Goal: Information Seeking & Learning: Find specific fact

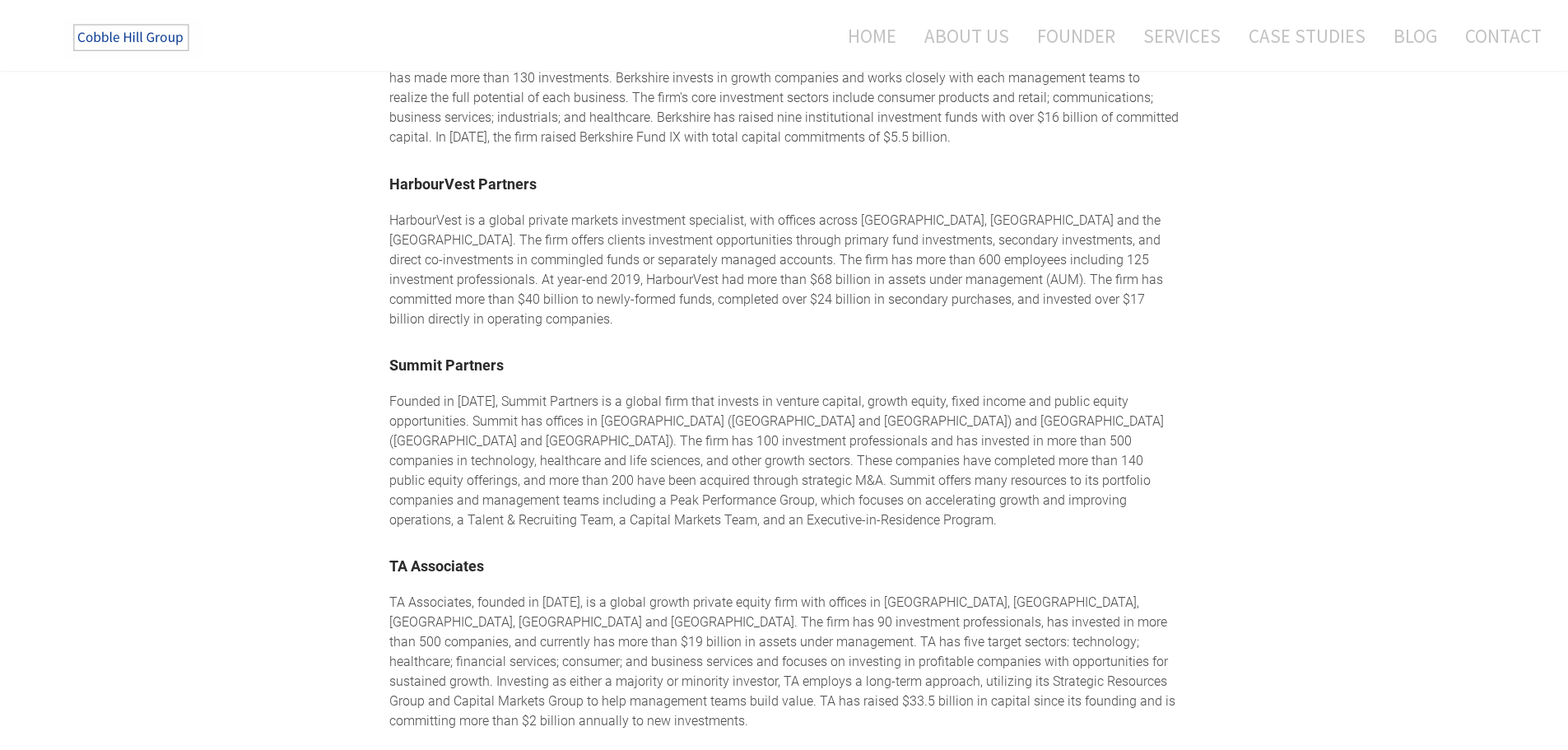
scroll to position [2147, 0]
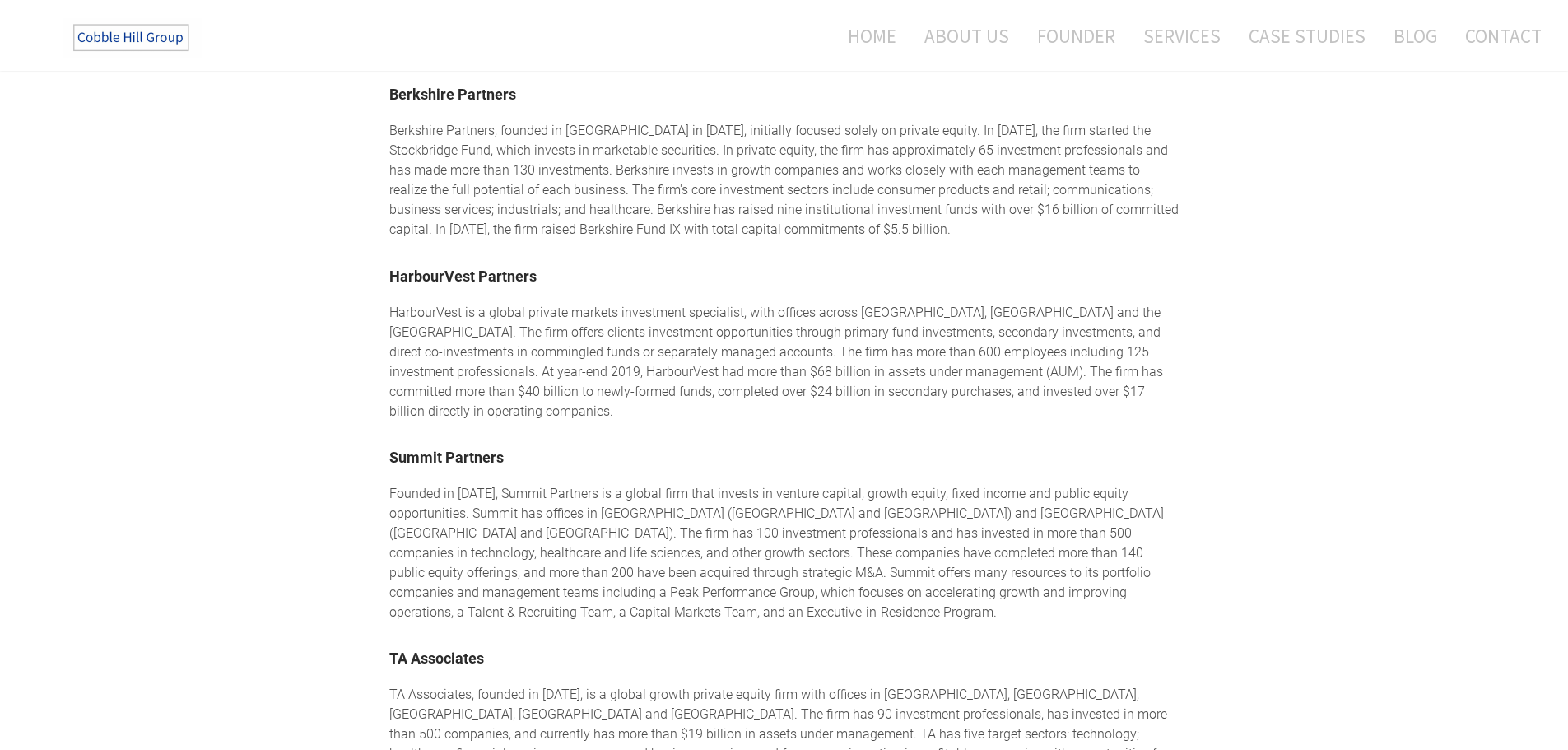
scroll to position [2045, 0]
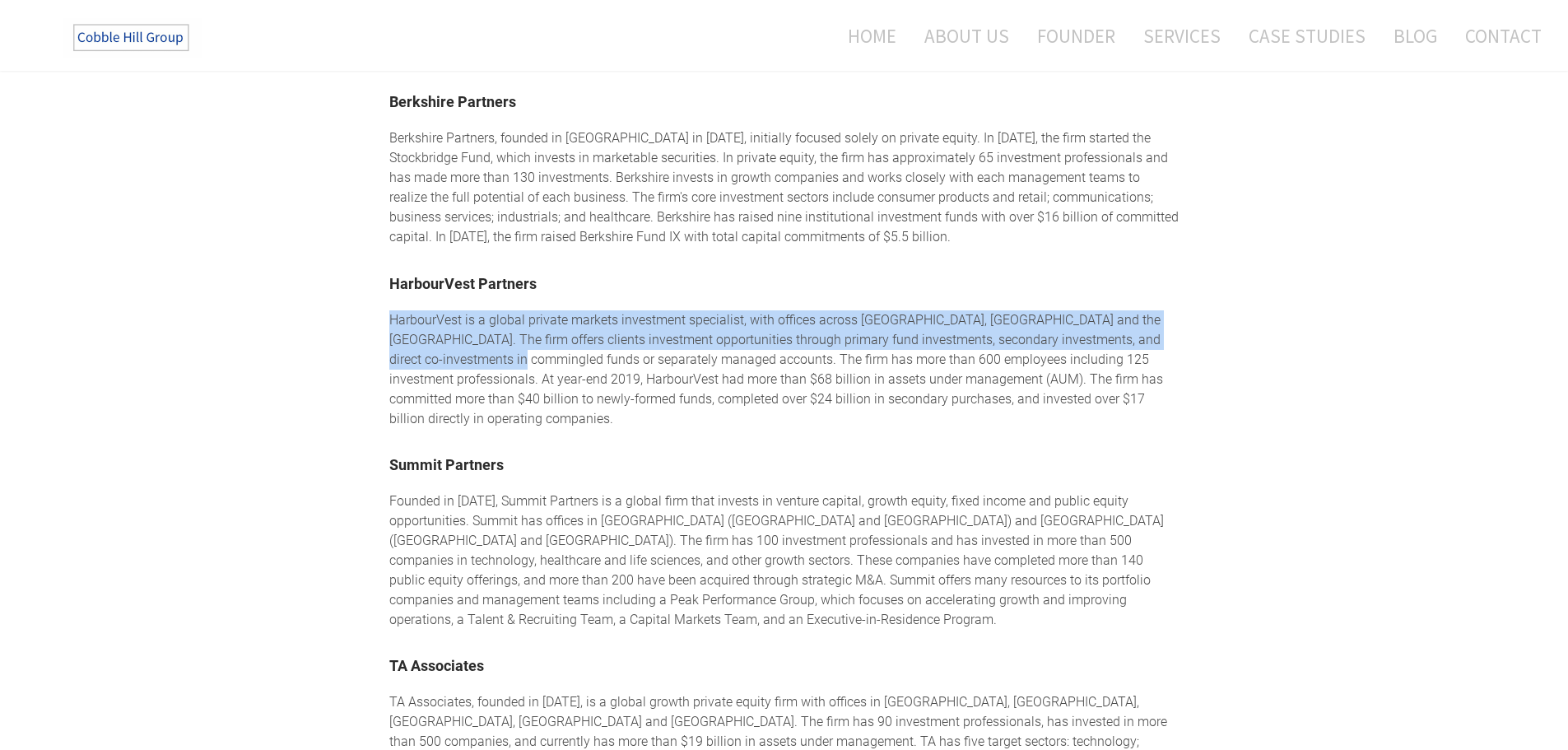
drag, startPoint x: 381, startPoint y: 293, endPoint x: 462, endPoint y: 339, distance: 93.2
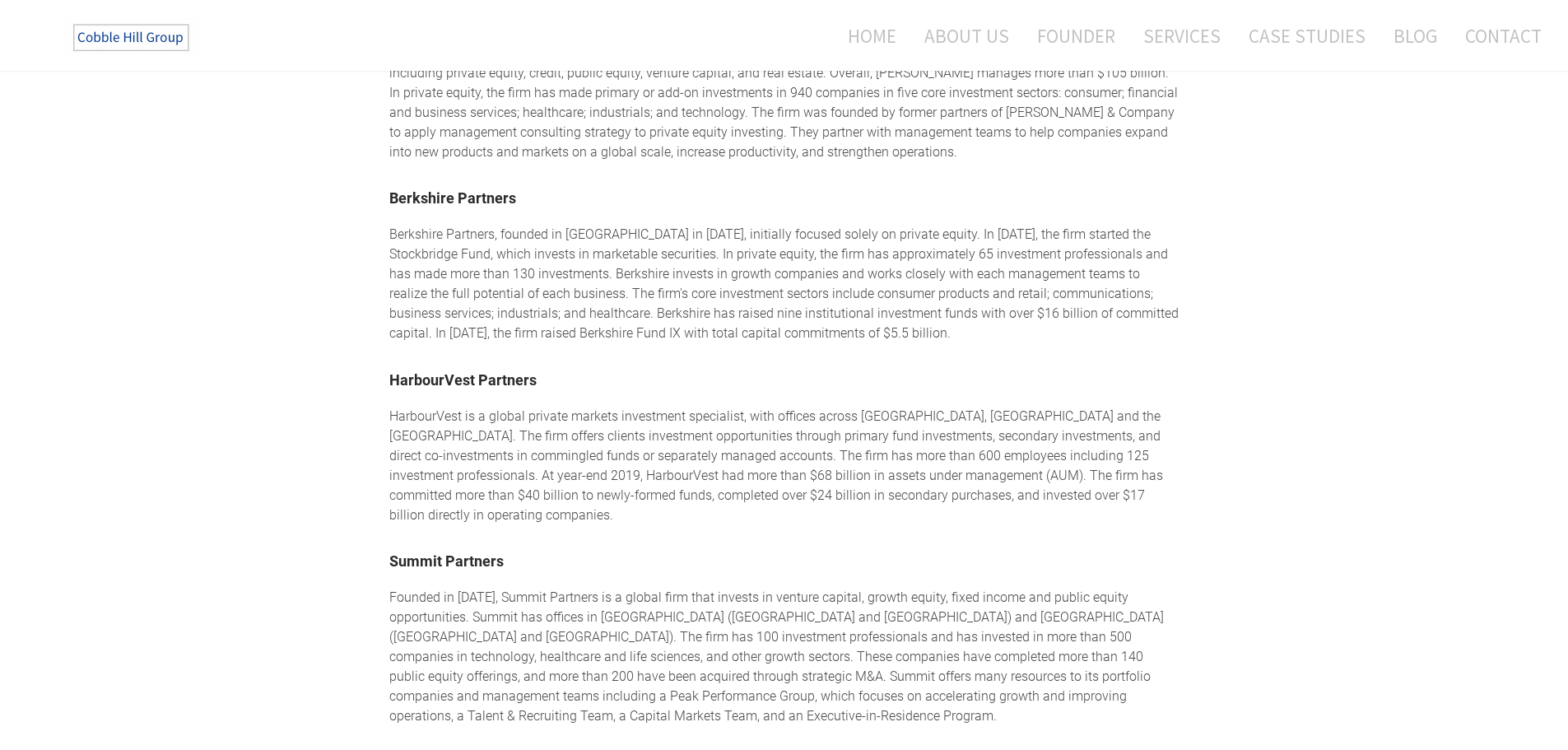
scroll to position [1952, 0]
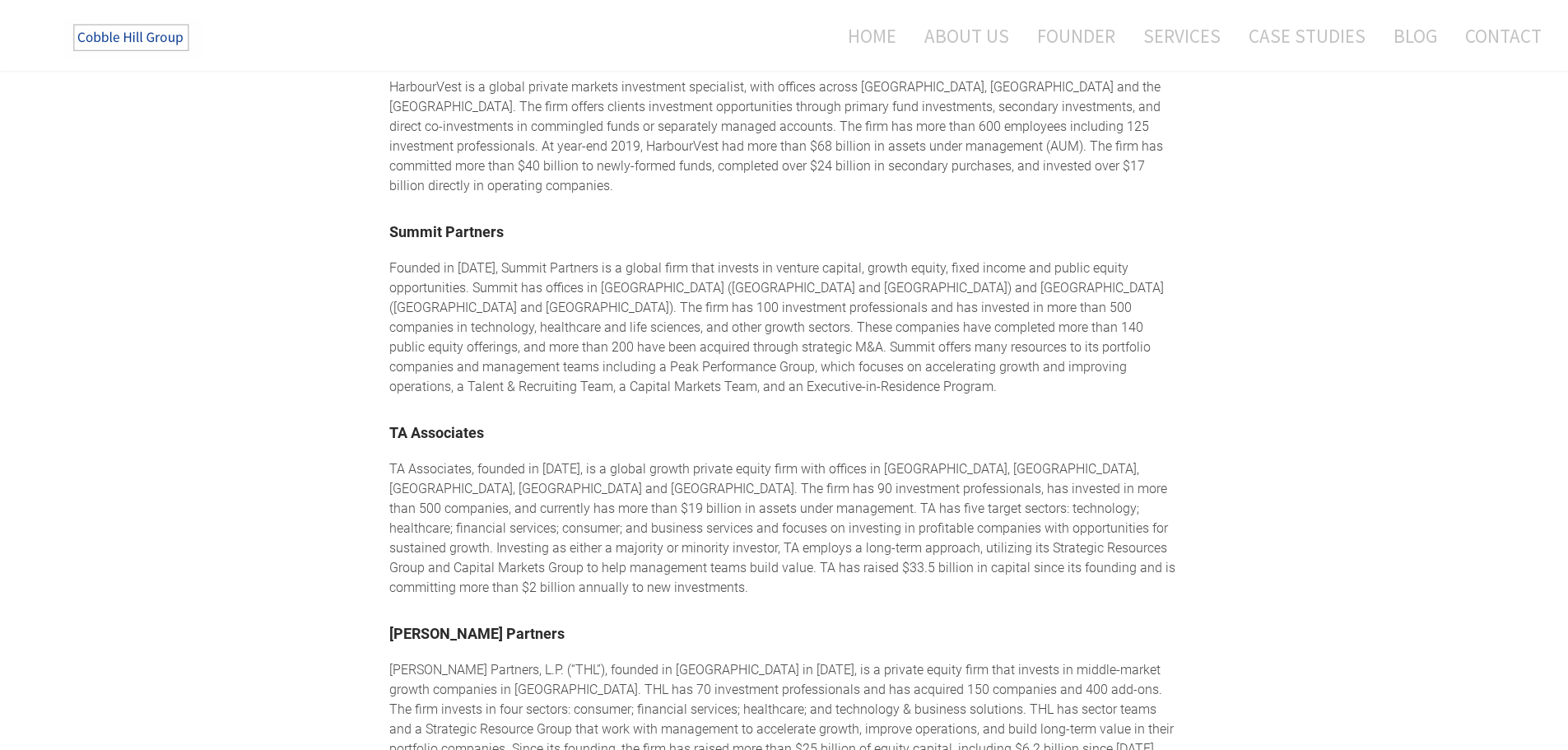
scroll to position [2276, 0]
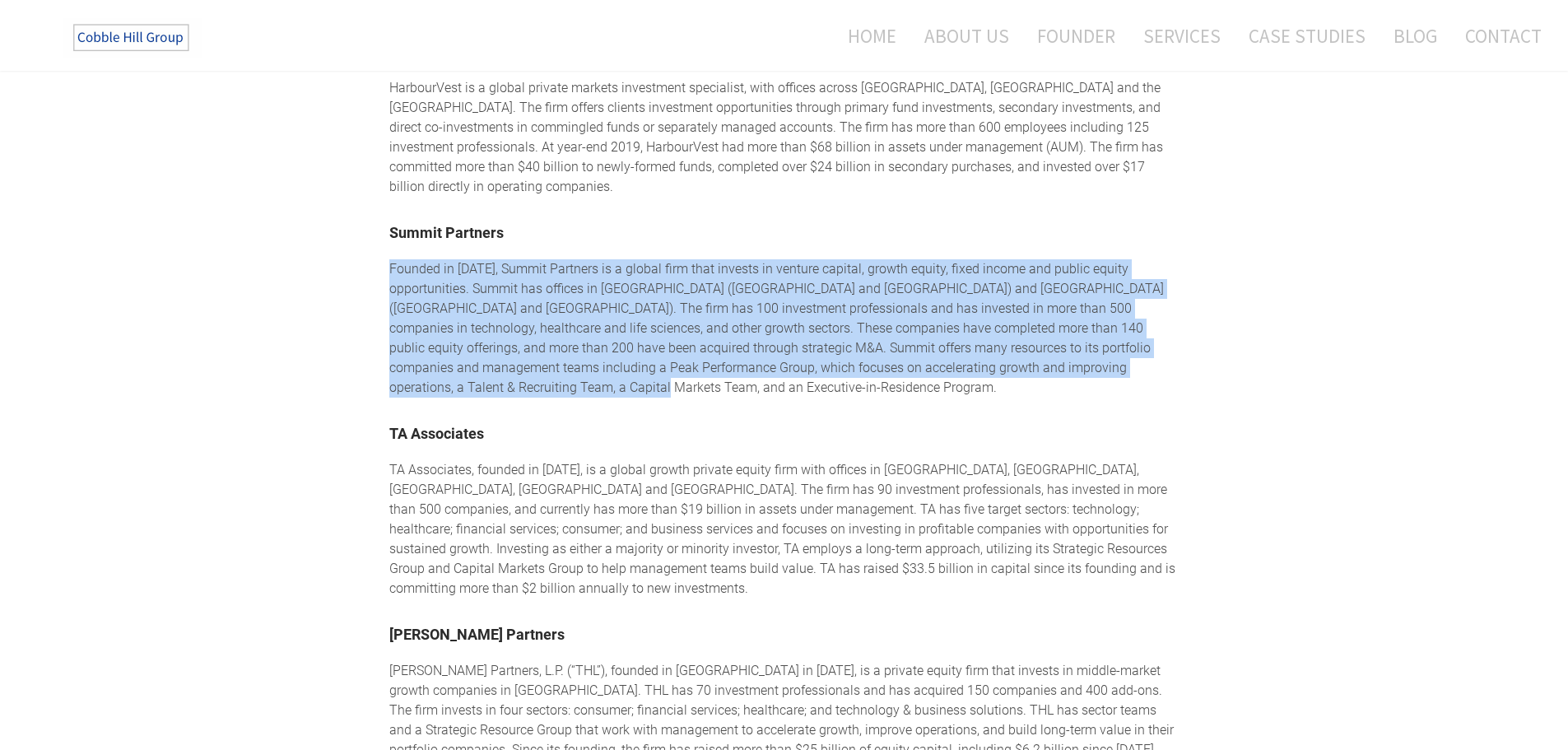
drag, startPoint x: 383, startPoint y: 217, endPoint x: 531, endPoint y: 340, distance: 192.4
drag, startPoint x: 389, startPoint y: 219, endPoint x: 532, endPoint y: 340, distance: 187.3
click at [532, 340] on div "Founded in [DATE], Summit Partners is a global firm that invests in venture cap…" at bounding box center [785, 328] width 791 height 138
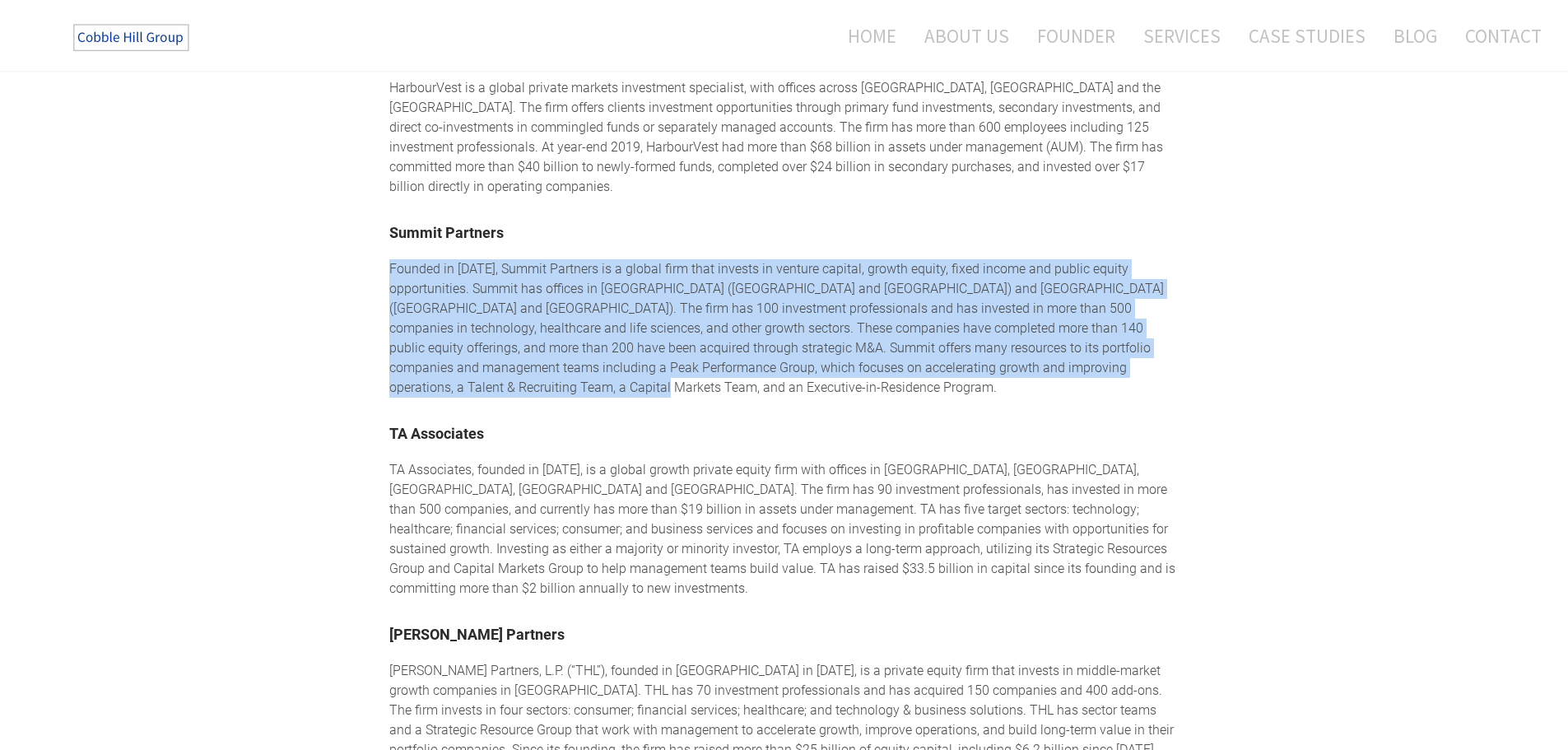
drag, startPoint x: 381, startPoint y: 223, endPoint x: 521, endPoint y: 338, distance: 181.2
click at [521, 338] on div "Founded in [DATE], Summit Partners is a global firm that invests in venture cap…" at bounding box center [785, 328] width 791 height 138
drag, startPoint x: 521, startPoint y: 338, endPoint x: 389, endPoint y: 226, distance: 173.1
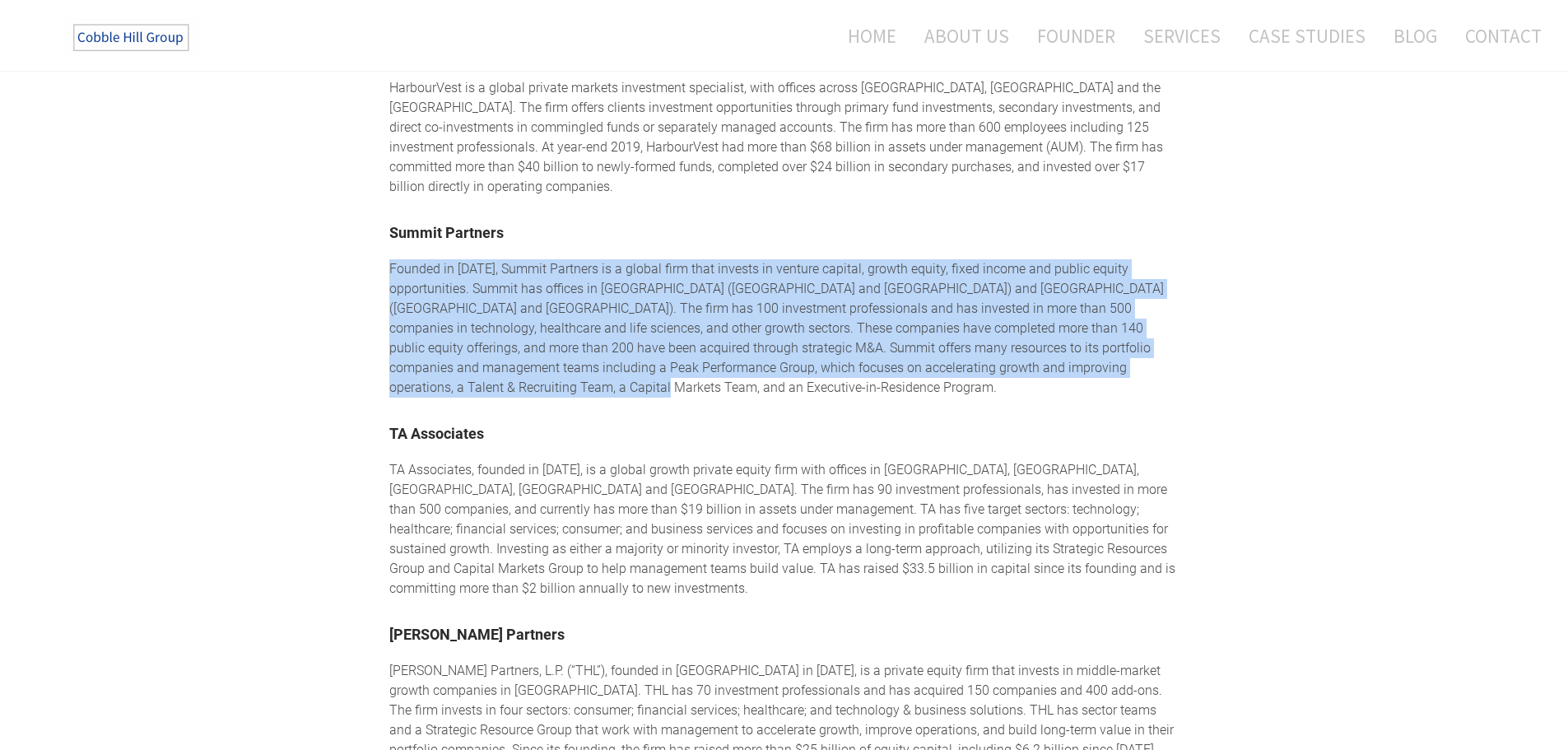
click at [390, 259] on div "Founded in [DATE], Summit Partners is a global firm that invests in venture cap…" at bounding box center [785, 328] width 791 height 138
drag, startPoint x: 383, startPoint y: 212, endPoint x: 511, endPoint y: 339, distance: 180.3
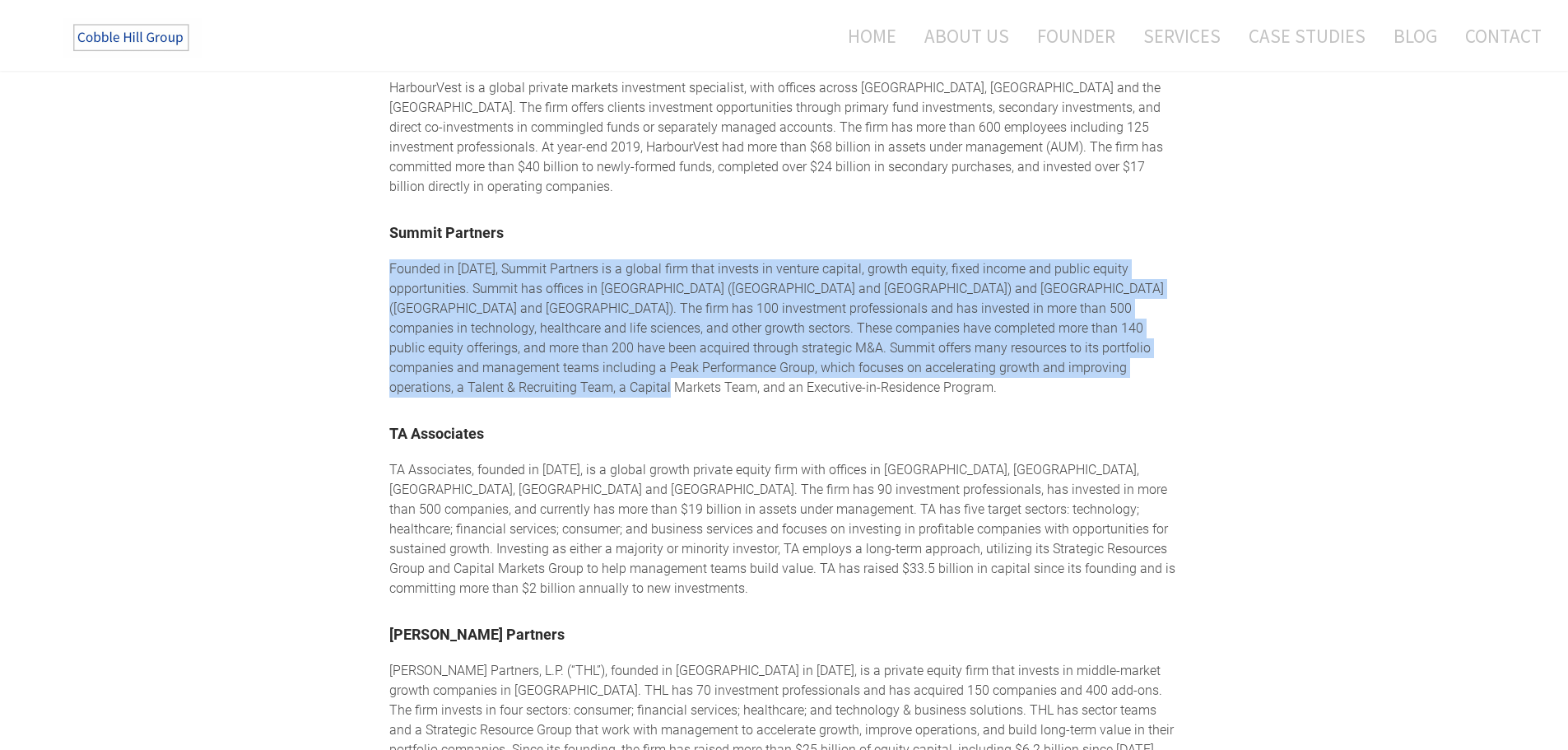
drag, startPoint x: 379, startPoint y: 218, endPoint x: 505, endPoint y: 344, distance: 178.2
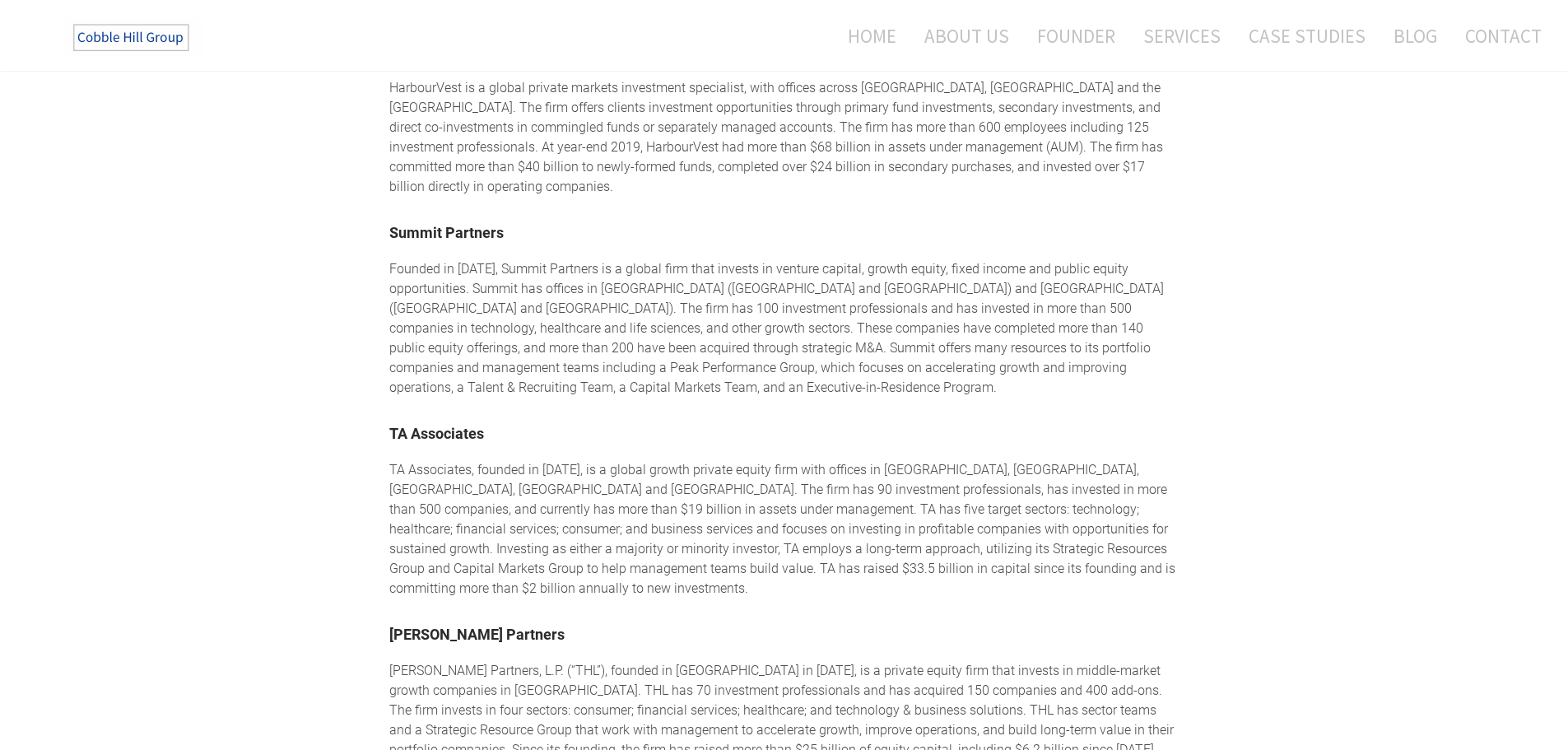
click at [422, 461] on div "TA Associates, founded in [DATE], is a global growth private equity firm with o…" at bounding box center [785, 530] width 791 height 138
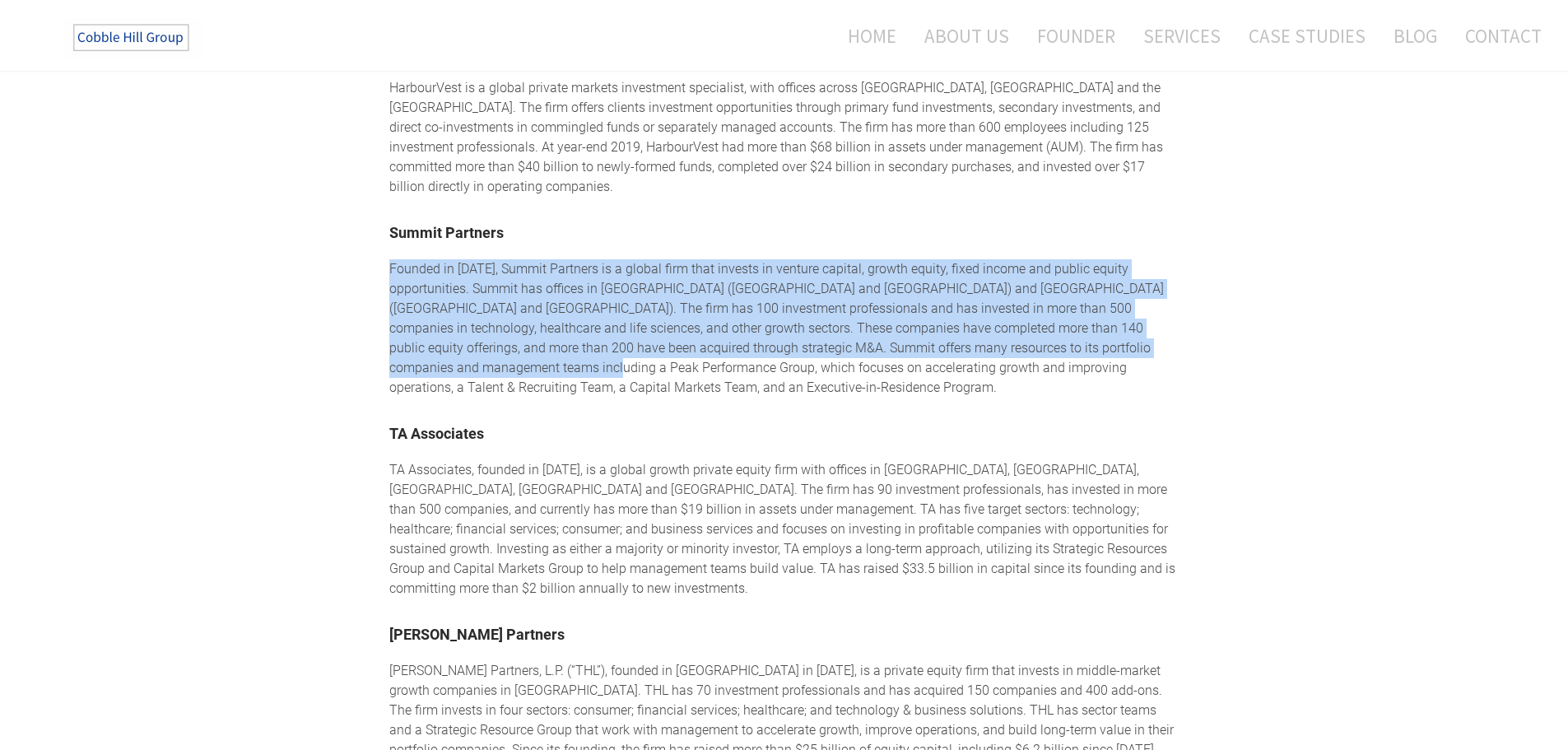
drag, startPoint x: 375, startPoint y: 220, endPoint x: 518, endPoint y: 316, distance: 172.2
click at [503, 325] on div "Founded in [DATE], Summit Partners is a global firm that invests in venture cap…" at bounding box center [785, 328] width 791 height 138
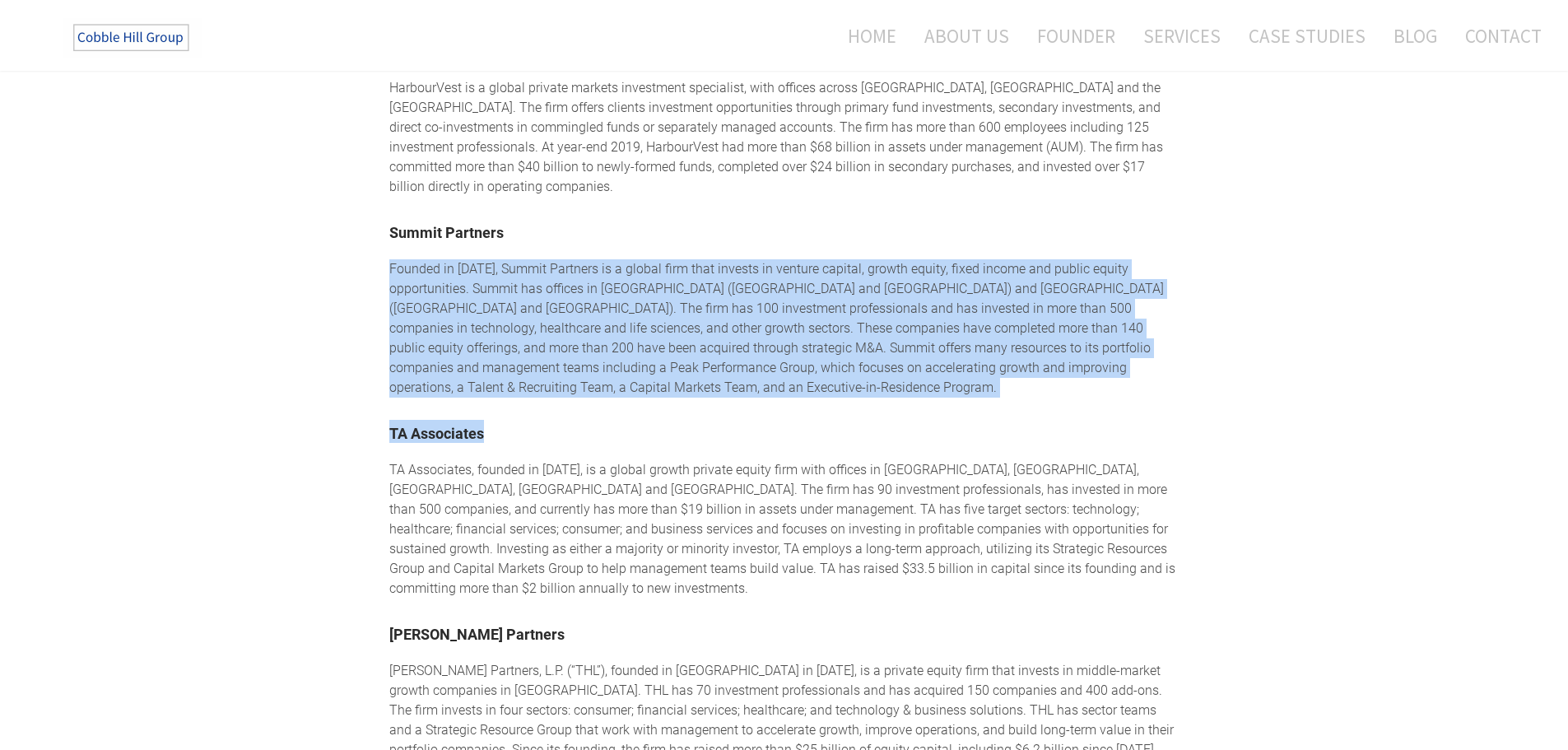
drag, startPoint x: 511, startPoint y: 351, endPoint x: 377, endPoint y: 214, distance: 191.6
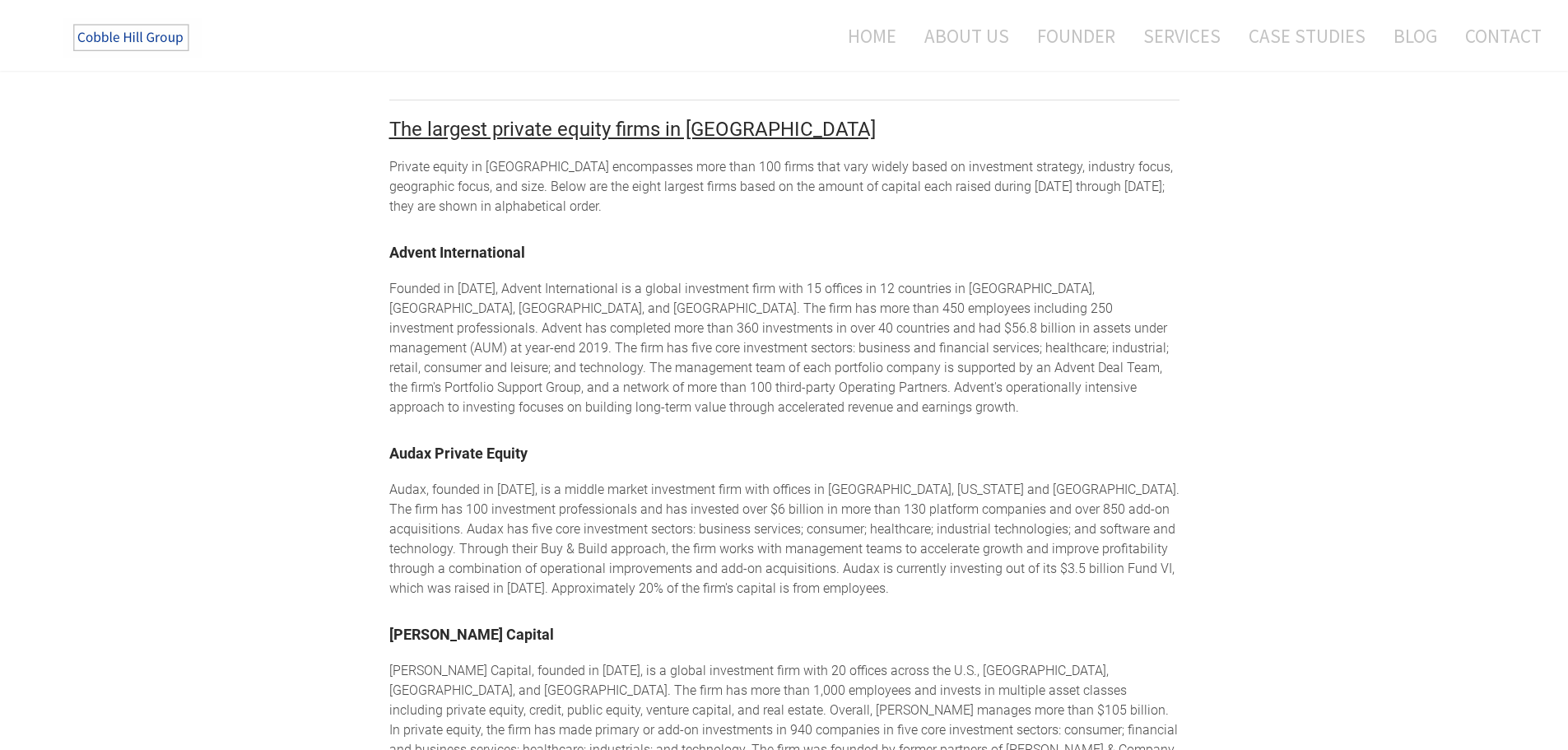
scroll to position [1311, 0]
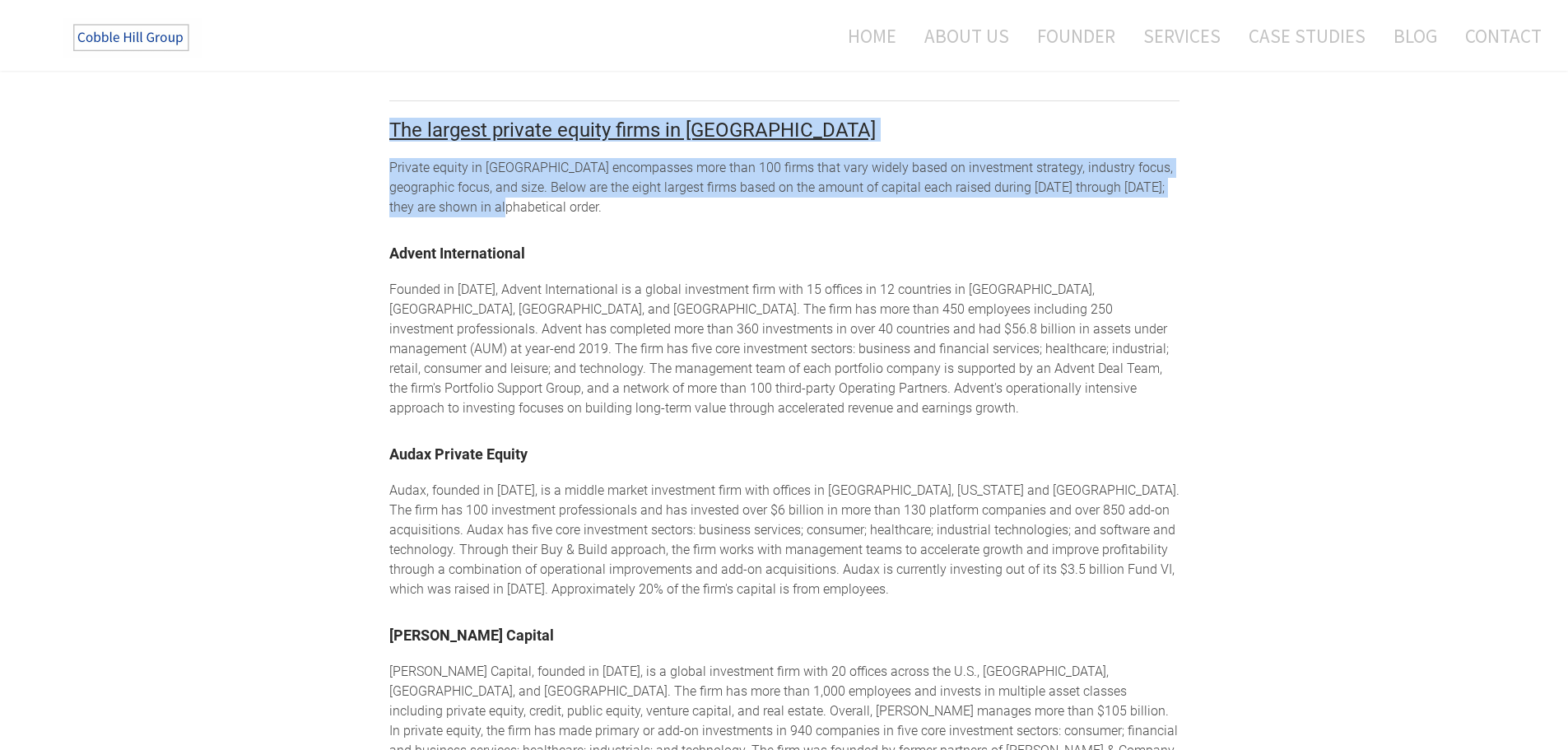
drag, startPoint x: 384, startPoint y: 132, endPoint x: 487, endPoint y: 205, distance: 126.2
click at [487, 205] on div "Boston Private Equity Firms Private equity firms in [GEOGRAPHIC_DATA] The Cobbl…" at bounding box center [784, 364] width 1568 height 3146
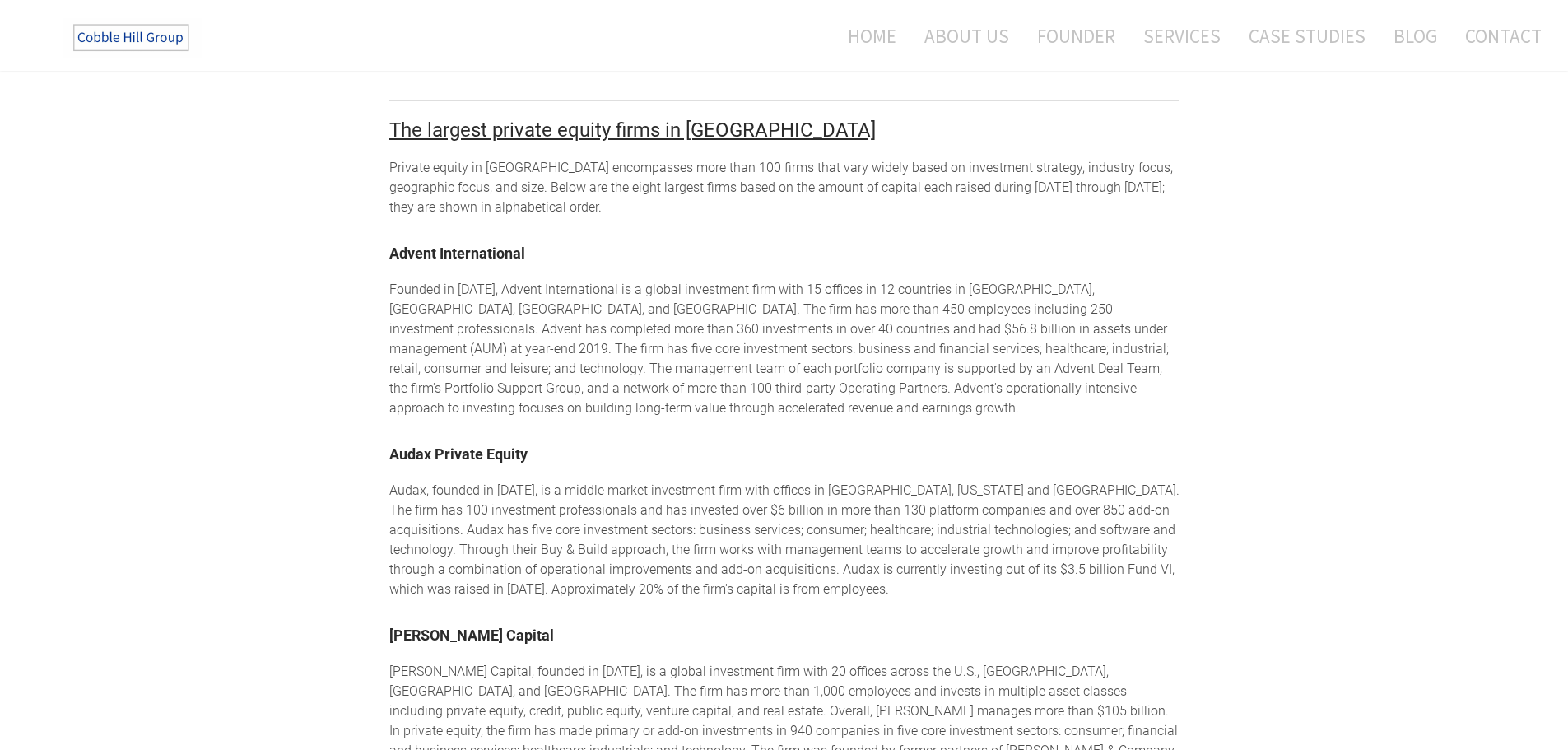
click at [504, 197] on div "Private equity in [GEOGRAPHIC_DATA] encompasses more than 100 firms that vary w…" at bounding box center [785, 187] width 791 height 60
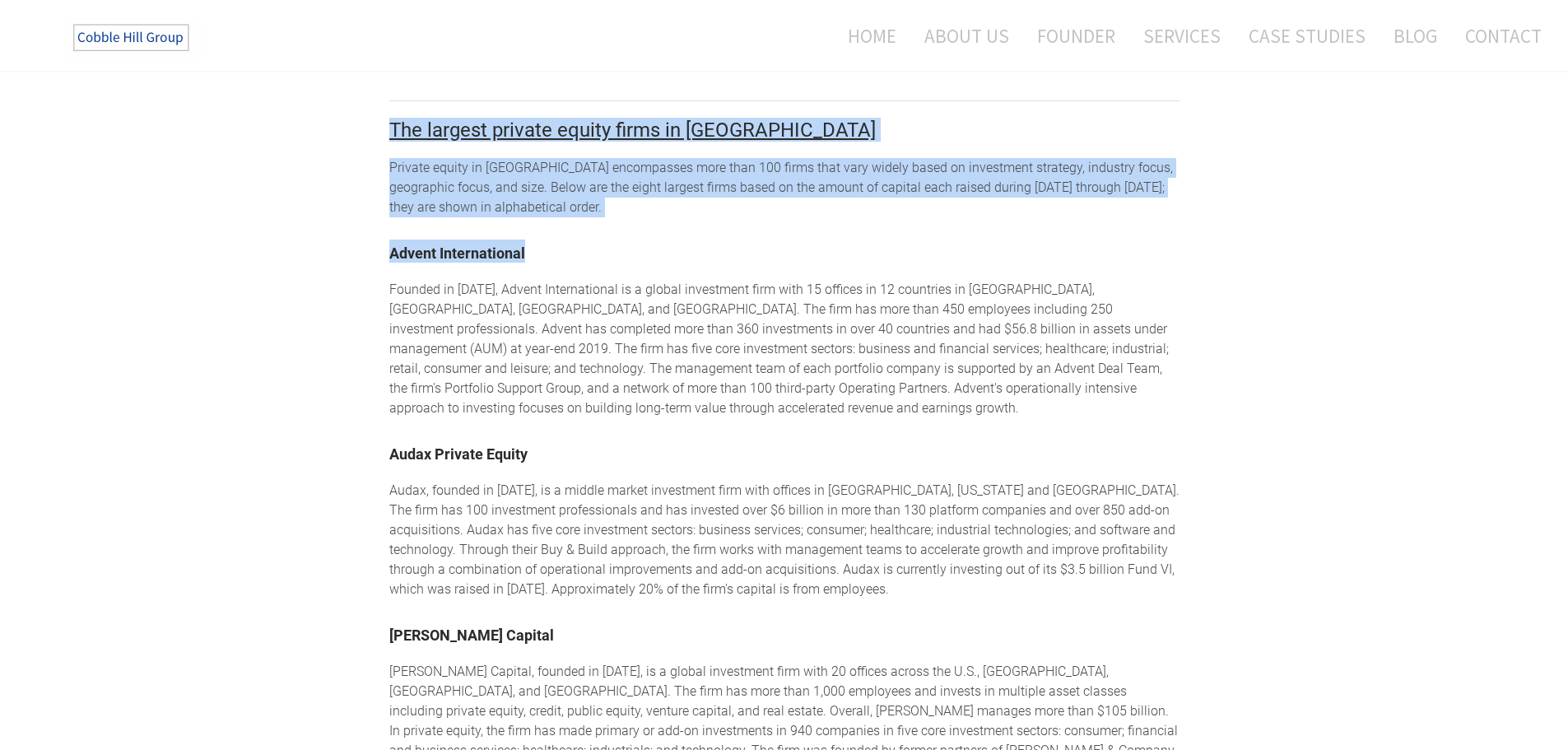
drag, startPoint x: 523, startPoint y: 212, endPoint x: 371, endPoint y: 125, distance: 175.1
click at [371, 125] on div "Boston Private Equity Firms Private equity firms in [GEOGRAPHIC_DATA] The Cobbl…" at bounding box center [784, 364] width 1568 height 3146
click at [374, 126] on div "Boston Private Equity Firms Private equity firms in [GEOGRAPHIC_DATA] The Cobbl…" at bounding box center [784, 364] width 1568 height 3146
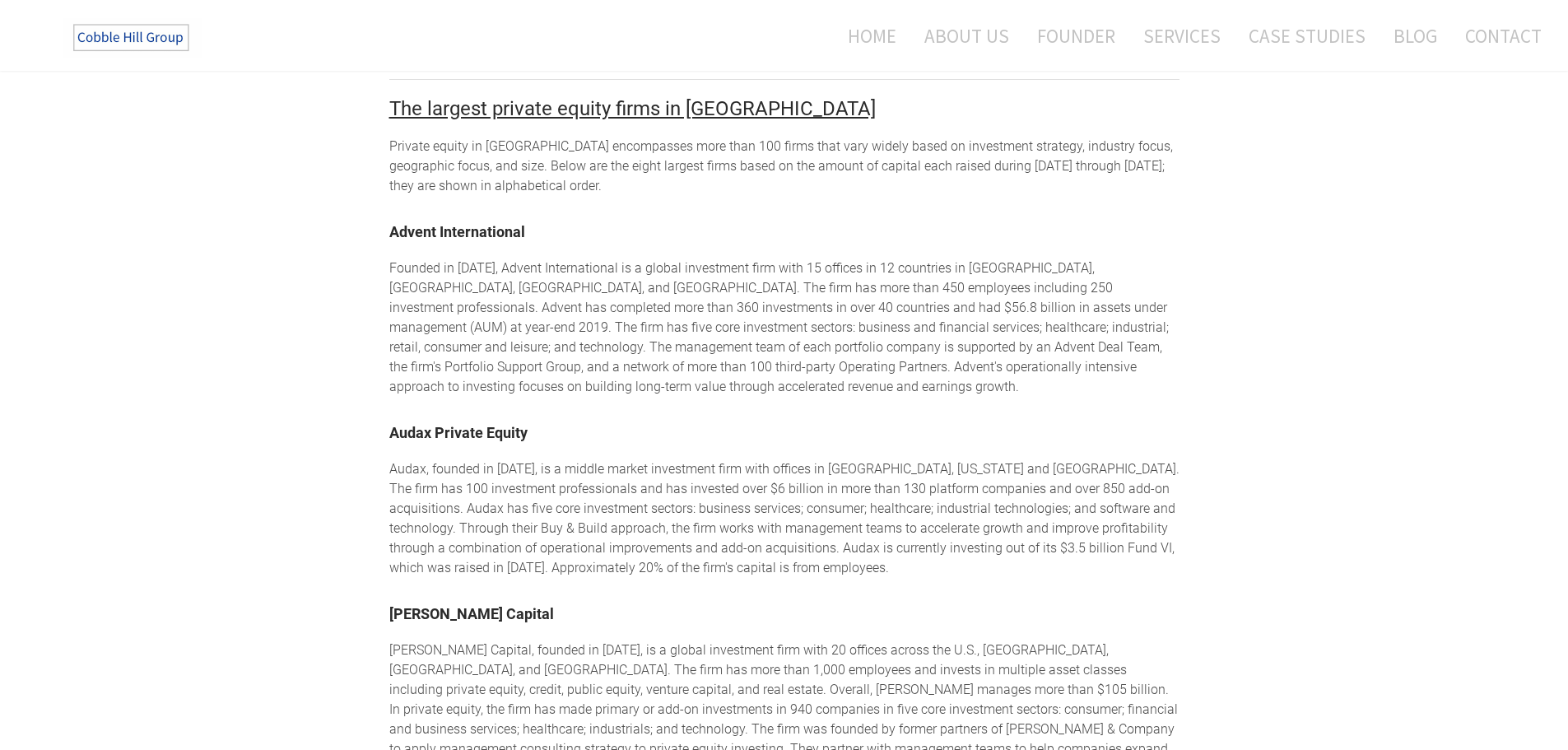
scroll to position [1331, 0]
